Goal: Information Seeking & Learning: Learn about a topic

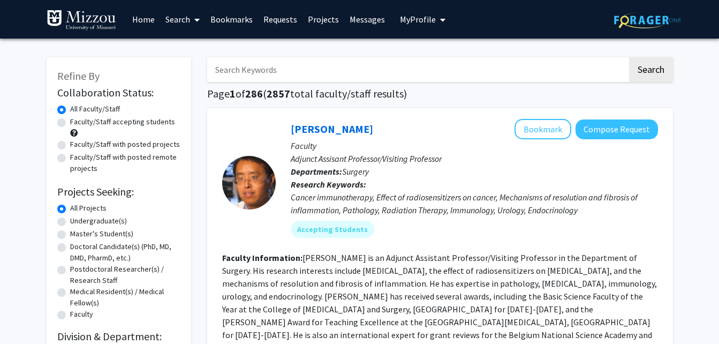
click at [401, 25] on button "My Profile" at bounding box center [423, 19] width 52 height 39
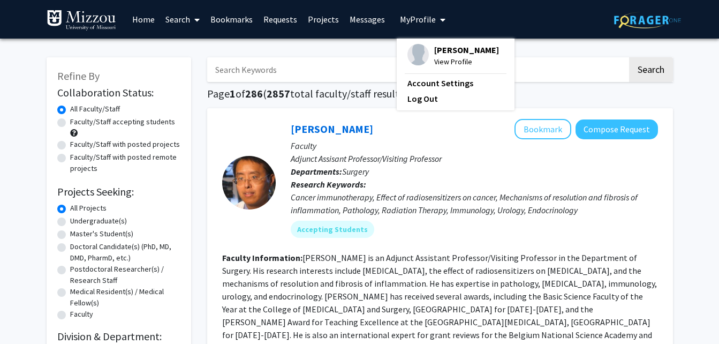
click at [292, 17] on link "Requests" at bounding box center [280, 19] width 44 height 37
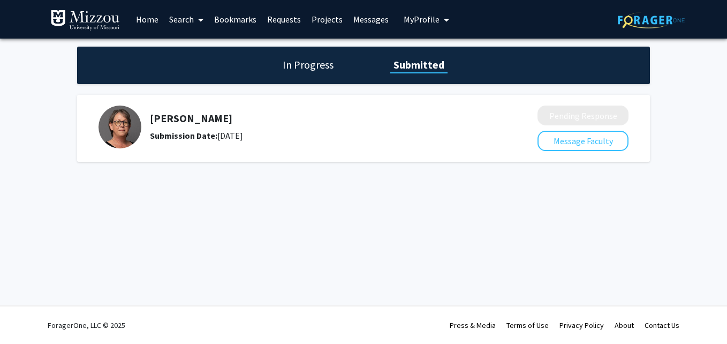
click at [171, 145] on div "[PERSON_NAME] Submission Date: [DATE]" at bounding box center [310, 126] width 424 height 43
click at [170, 141] on div "Submission Date: [DATE]" at bounding box center [315, 135] width 331 height 13
click at [169, 128] on div "[PERSON_NAME] Submission Date: [DATE]" at bounding box center [315, 127] width 331 height 30
click at [155, 19] on link "Home" at bounding box center [147, 19] width 33 height 37
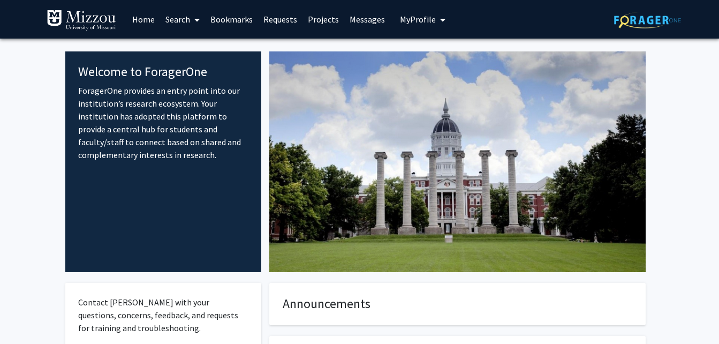
click at [230, 21] on link "Bookmarks" at bounding box center [231, 19] width 53 height 37
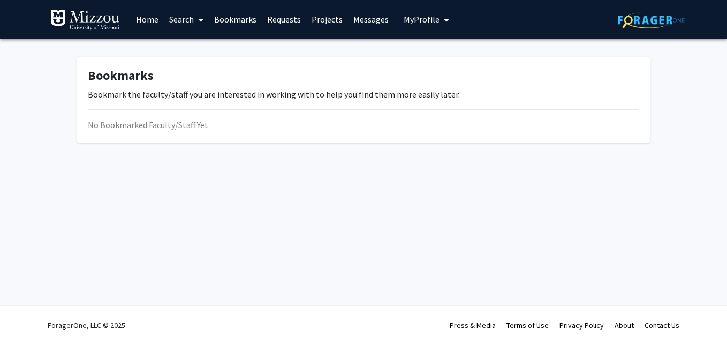
click at [317, 21] on link "Projects" at bounding box center [327, 19] width 42 height 37
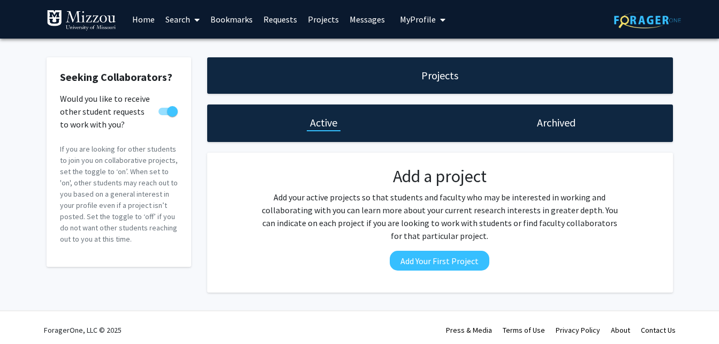
click at [172, 15] on link "Search" at bounding box center [182, 19] width 45 height 37
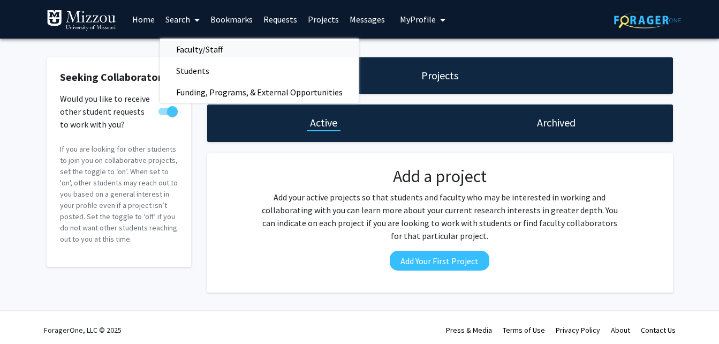
click at [195, 47] on span "Faculty/Staff" at bounding box center [199, 49] width 79 height 21
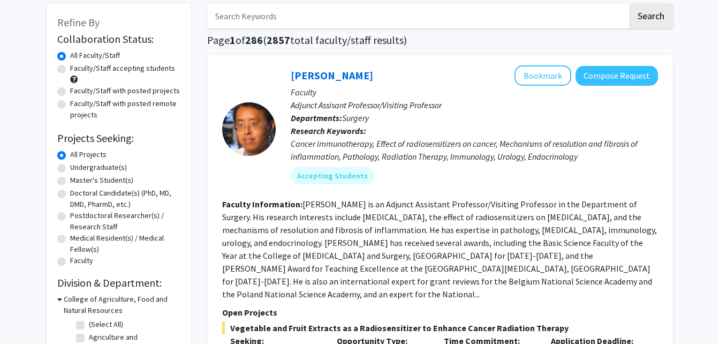
scroll to position [107, 0]
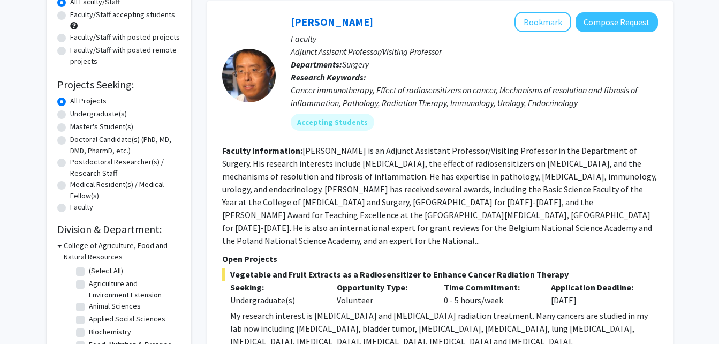
click at [111, 113] on label "Undergraduate(s)" at bounding box center [98, 113] width 57 height 11
click at [77, 113] on input "Undergraduate(s)" at bounding box center [73, 111] width 7 height 7
radio input "true"
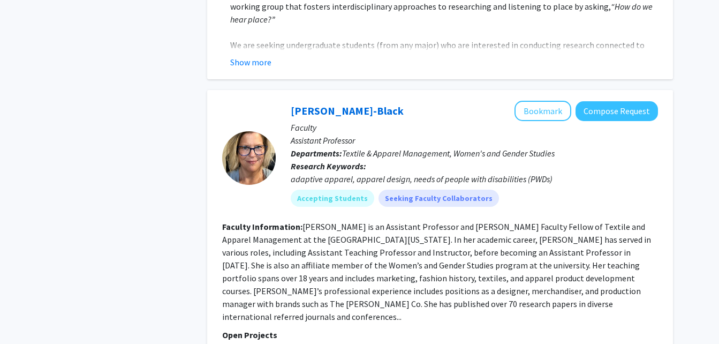
scroll to position [3908, 0]
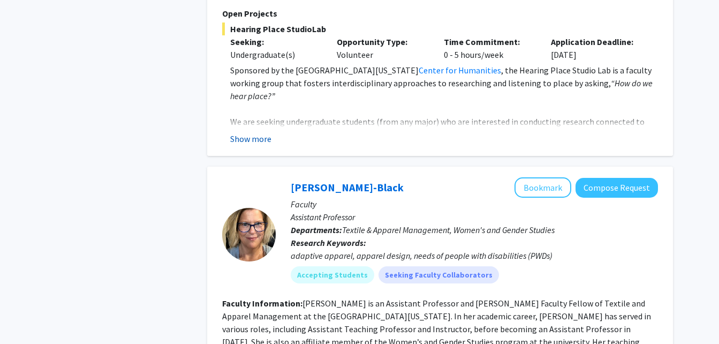
click at [232, 132] on button "Show more" at bounding box center [250, 138] width 41 height 13
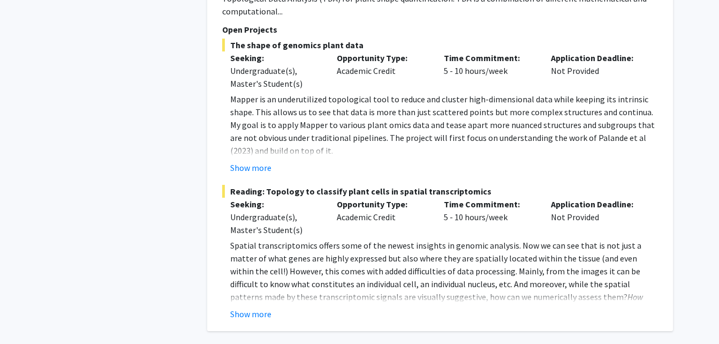
scroll to position [5642, 0]
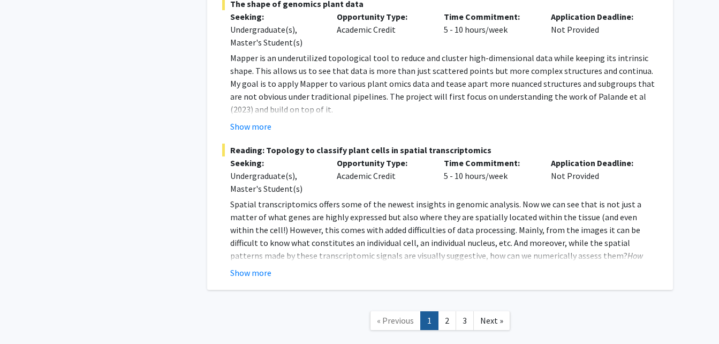
click at [450, 300] on nav "« Previous 1 2 3 Next »" at bounding box center [440, 321] width 466 height 43
click at [446, 311] on link "2" at bounding box center [447, 320] width 18 height 19
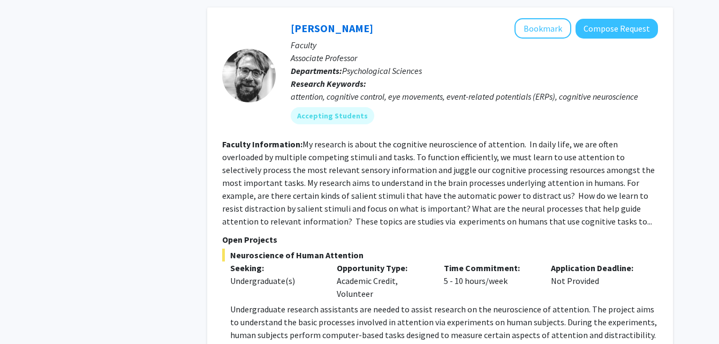
scroll to position [2355, 0]
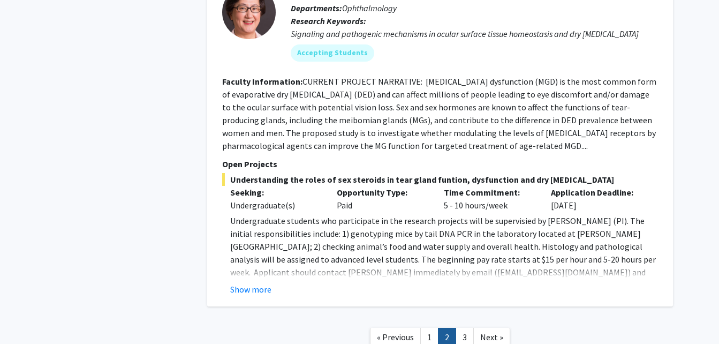
scroll to position [3650, 0]
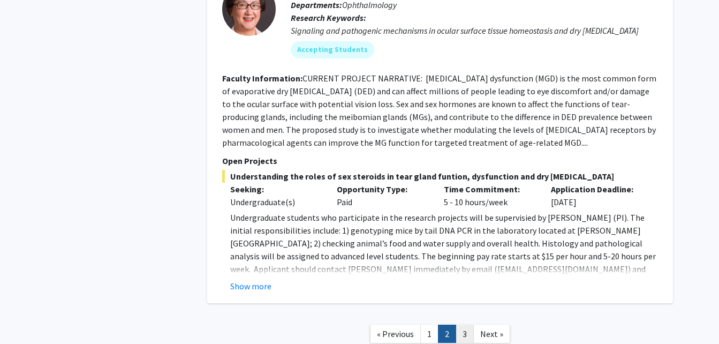
click at [466, 324] on link "3" at bounding box center [465, 333] width 18 height 19
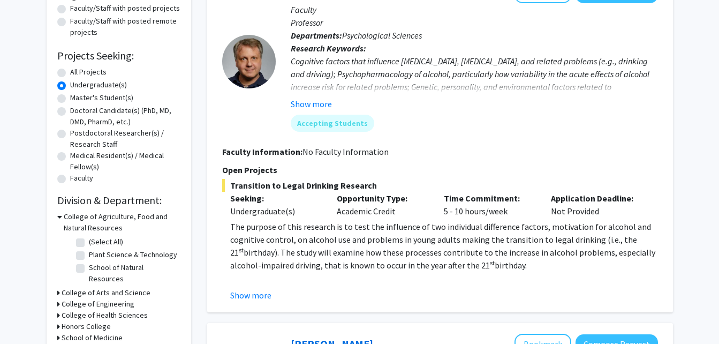
scroll to position [161, 0]
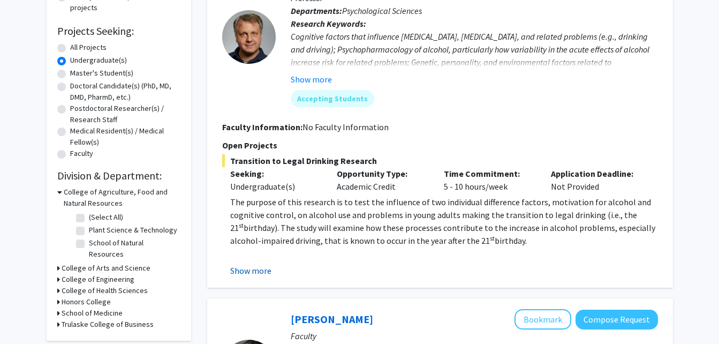
click at [242, 267] on button "Show more" at bounding box center [250, 270] width 41 height 13
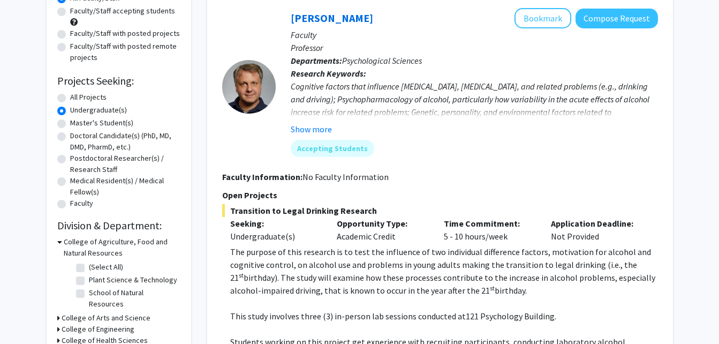
scroll to position [4, 0]
